Goal: Task Accomplishment & Management: Use online tool/utility

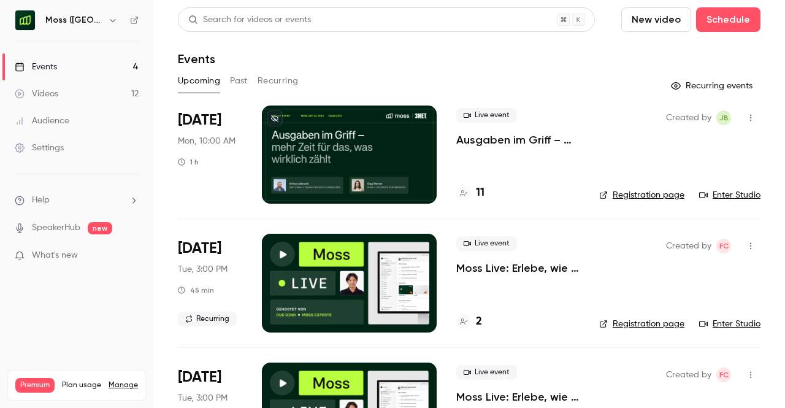
click at [541, 143] on p "Ausgaben im Griff – mehr Zeit für das, was wirklich zählt" at bounding box center [518, 140] width 123 height 15
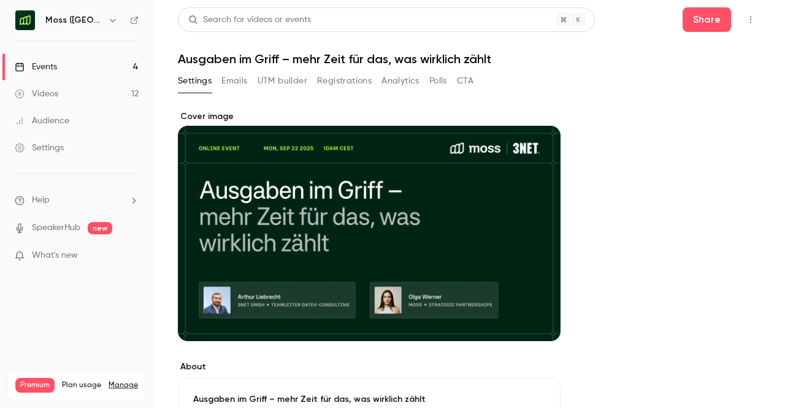
scroll to position [3, 0]
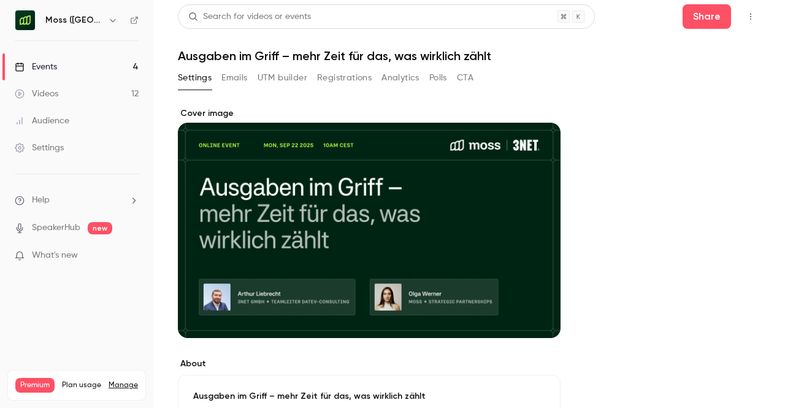
click at [367, 76] on button "Registrations" at bounding box center [344, 78] width 55 height 20
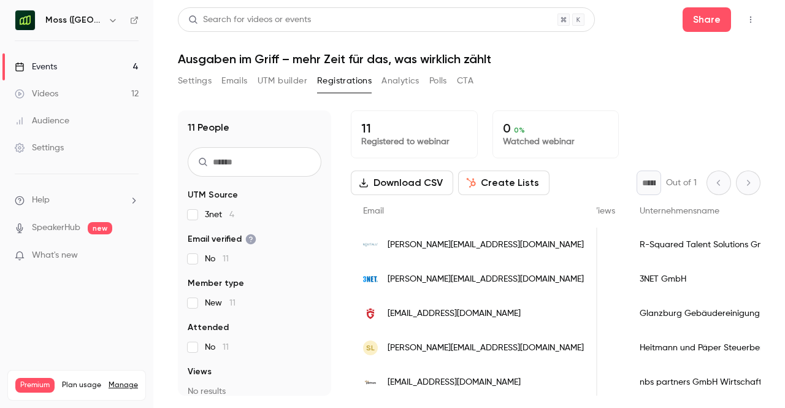
click at [276, 85] on button "UTM builder" at bounding box center [283, 81] width 50 height 20
